Goal: Information Seeking & Learning: Learn about a topic

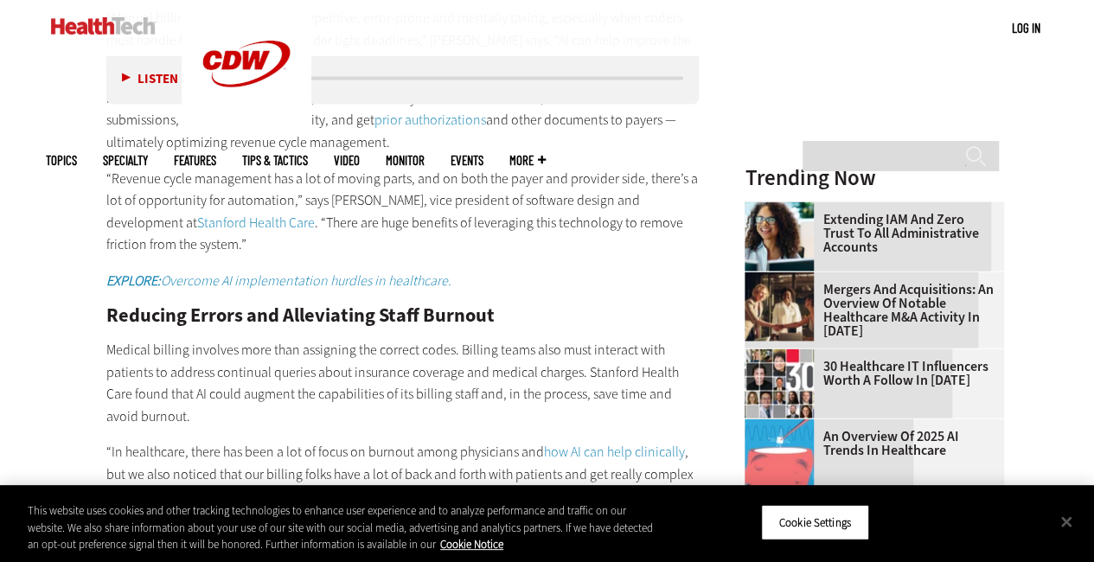
click at [558, 195] on p "“Revenue cycle management has a lot of moving parts, and on both the payer and …" at bounding box center [402, 212] width 593 height 88
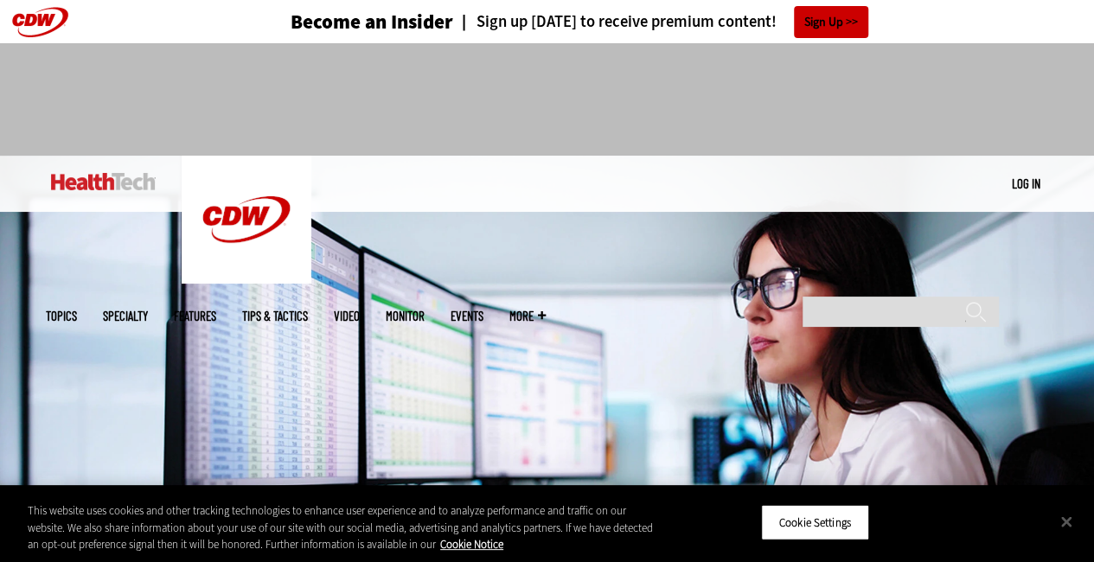
click at [604, 288] on img at bounding box center [547, 346] width 1094 height 380
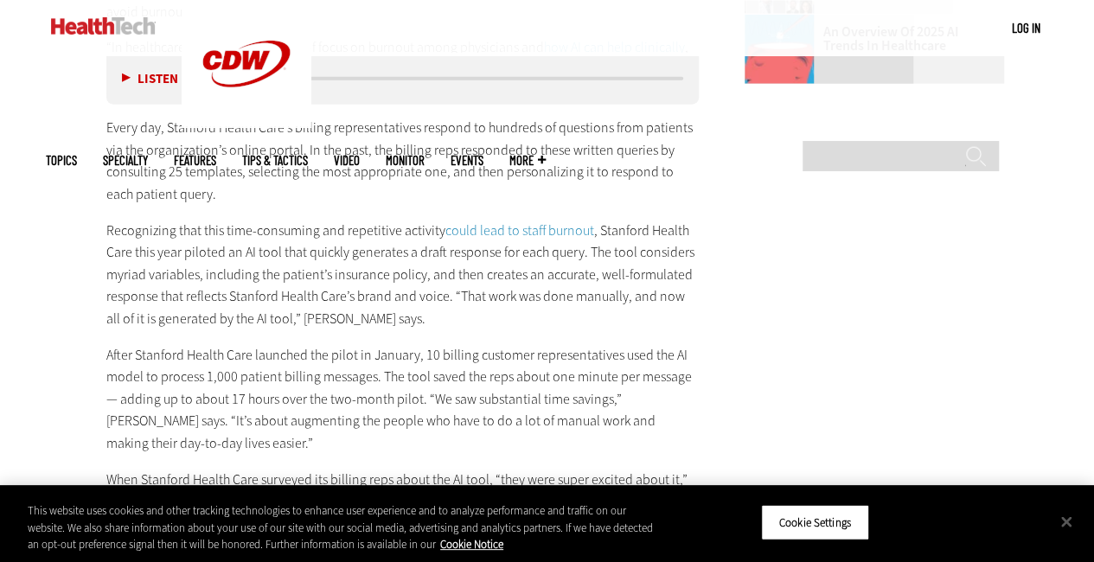
scroll to position [2297, 0]
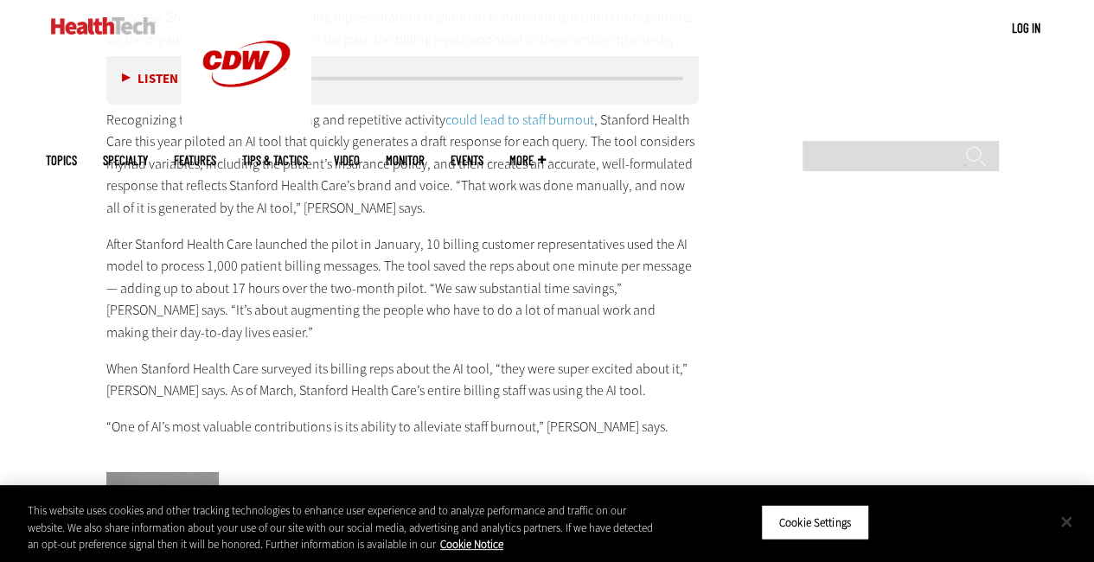
click at [1056, 508] on button "Close" at bounding box center [1066, 522] width 38 height 38
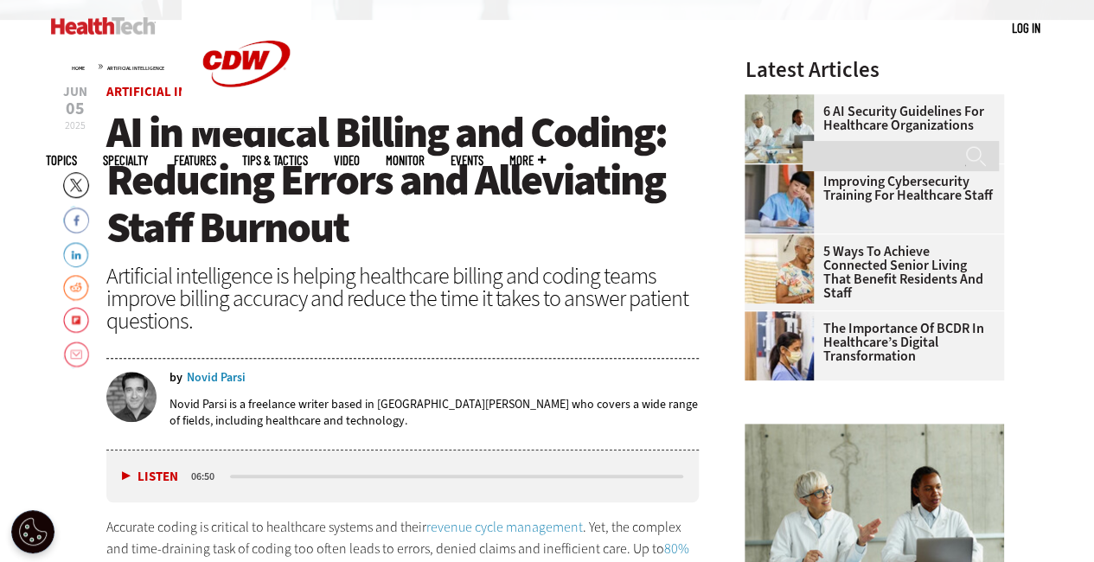
scroll to position [520, 0]
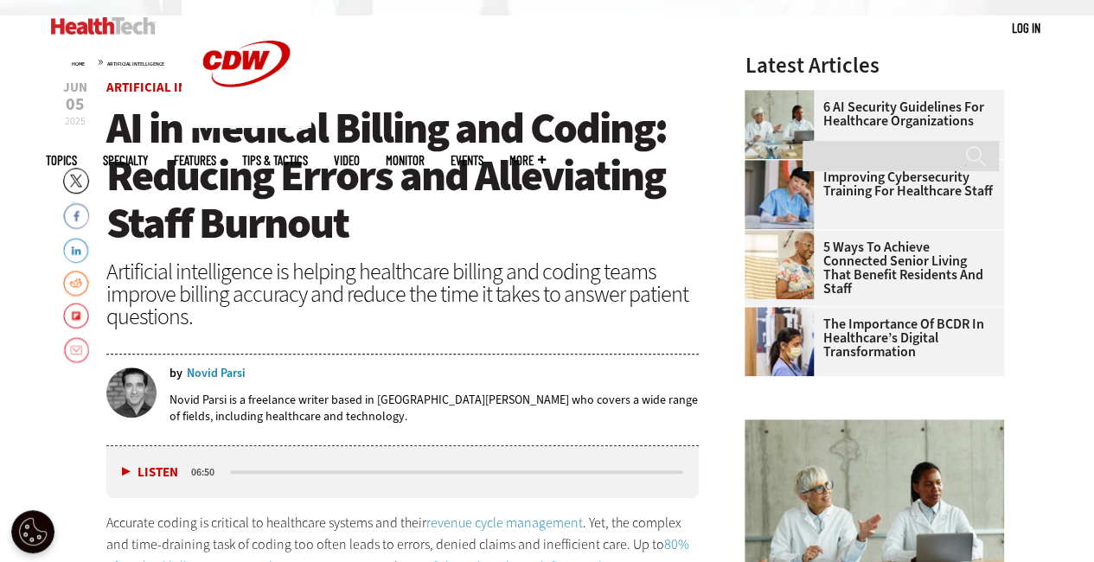
click at [112, 119] on span "AI in Medical Billing and Coding: Reducing Errors and Alleviating Staff Burnout" at bounding box center [386, 175] width 560 height 152
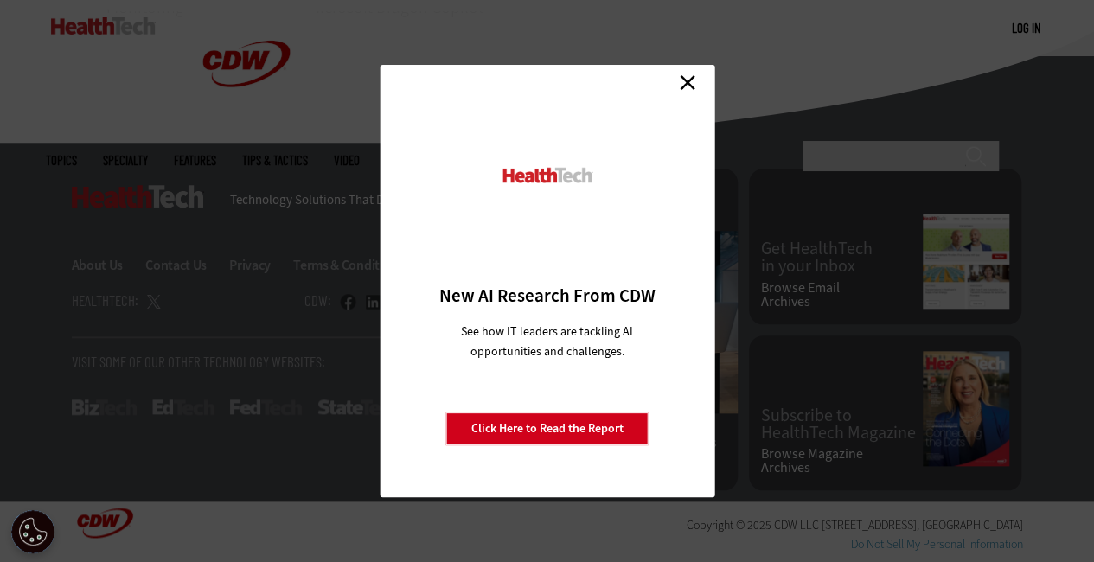
scroll to position [3595, 0]
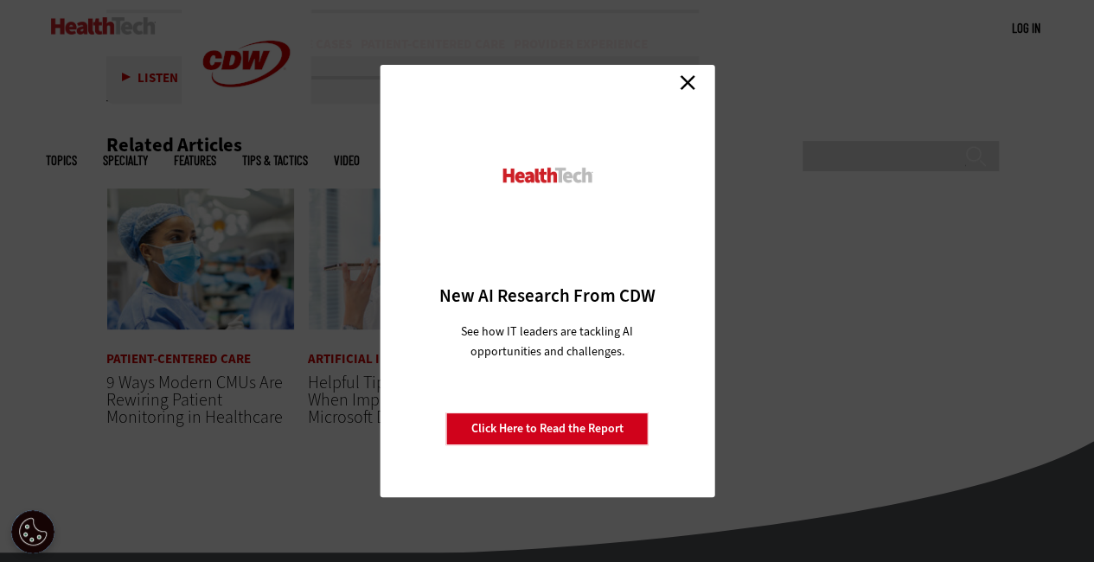
click at [691, 81] on link "Close" at bounding box center [688, 82] width 26 height 26
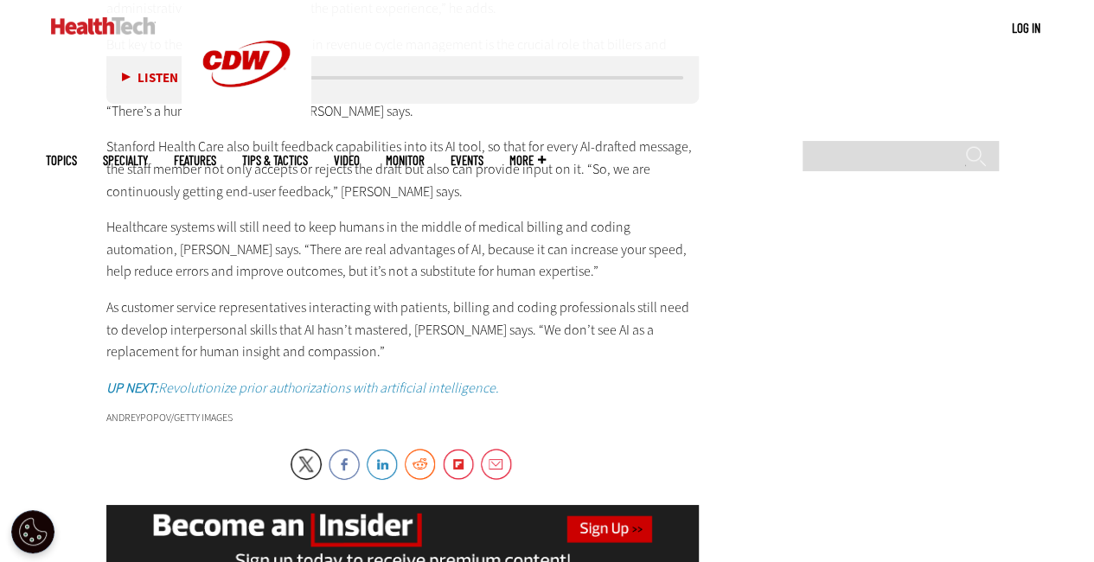
scroll to position [2989, 0]
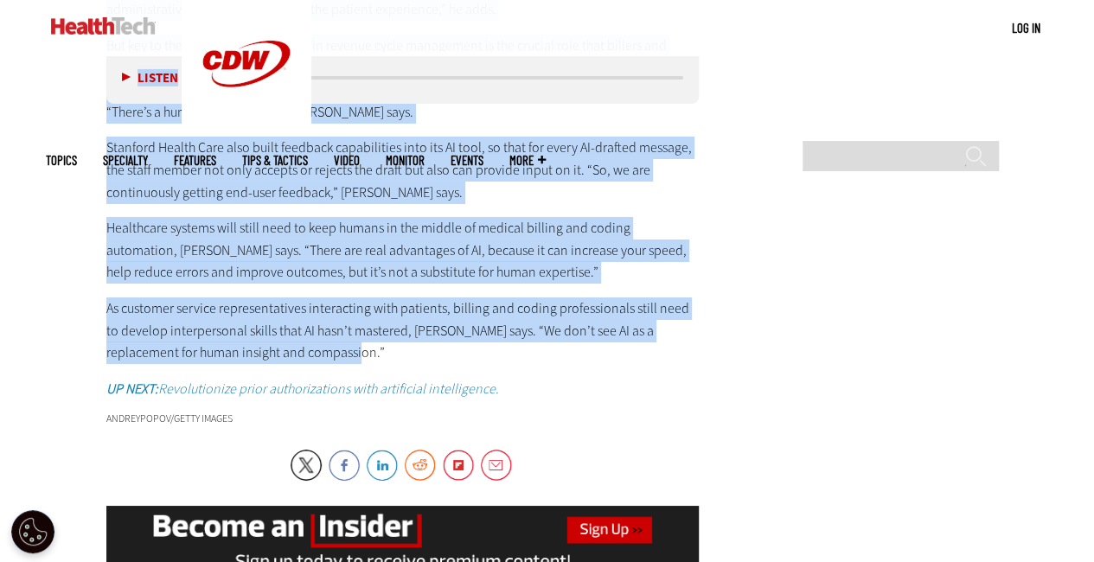
click at [296, 350] on p "As customer service representatives interacting with patients, billing and codi…" at bounding box center [402, 331] width 593 height 67
copy article "AI in Medical Billing and Coding: Reducing Errors and Alleviating Staff Burnout…"
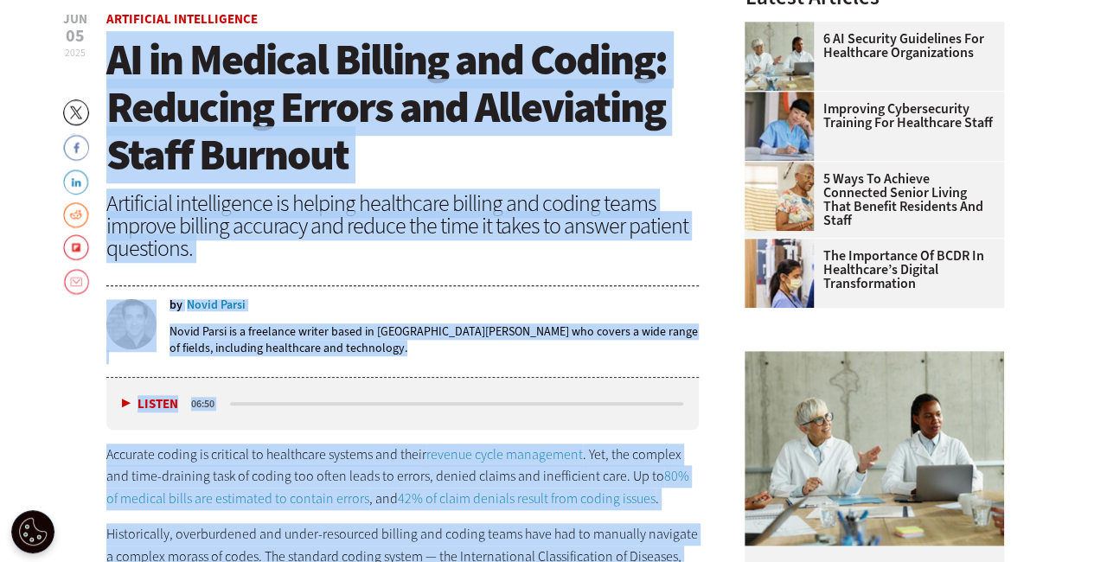
scroll to position [0, 0]
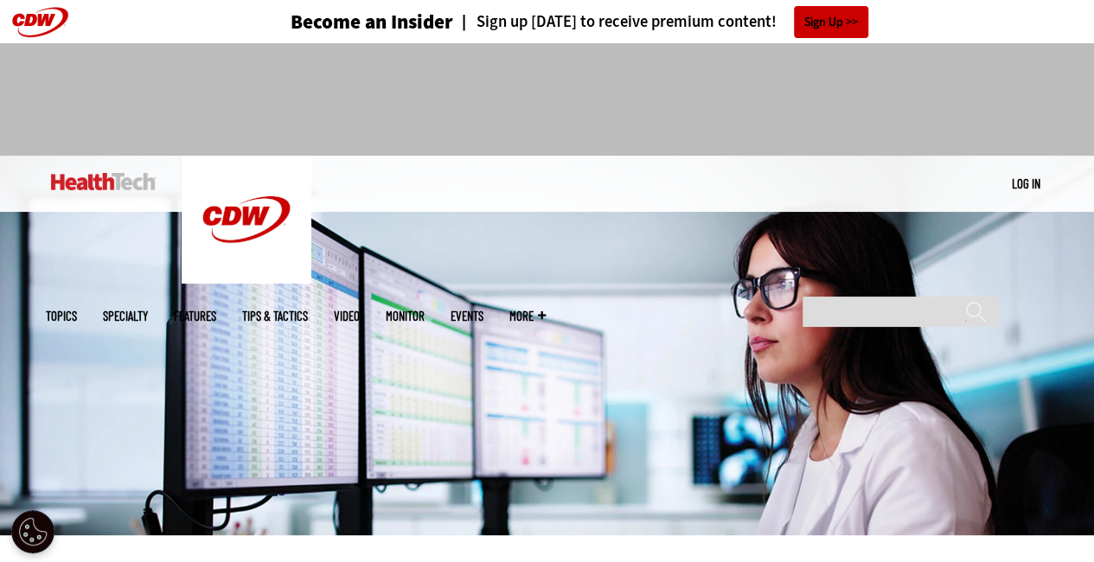
copy article "AI in Medical Billing and Coding: Reducing Errors and Alleviating Staff Burnout…"
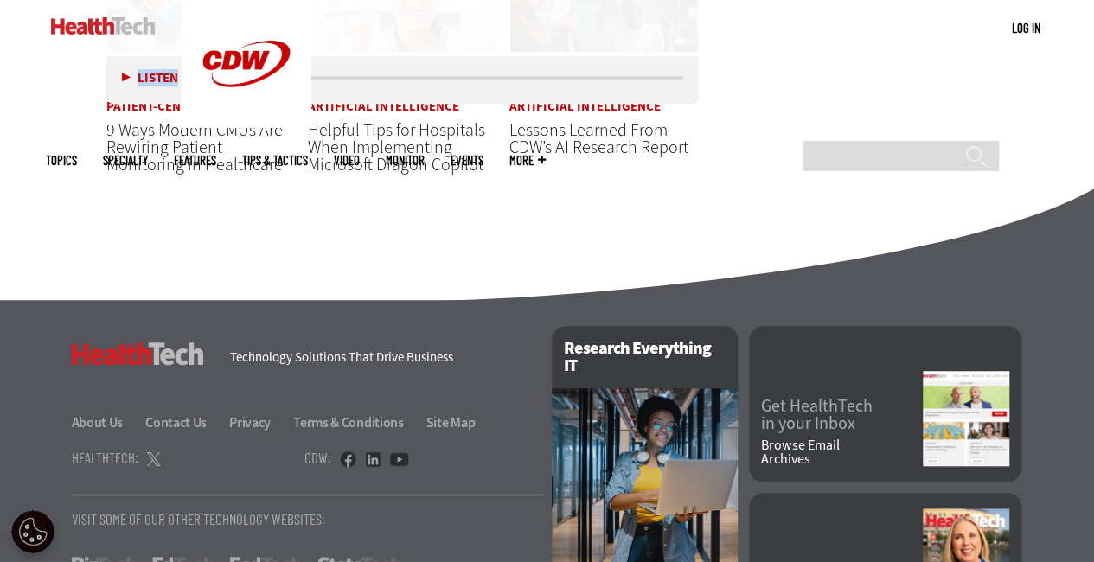
scroll to position [3514, 0]
